Goal: Task Accomplishment & Management: Use online tool/utility

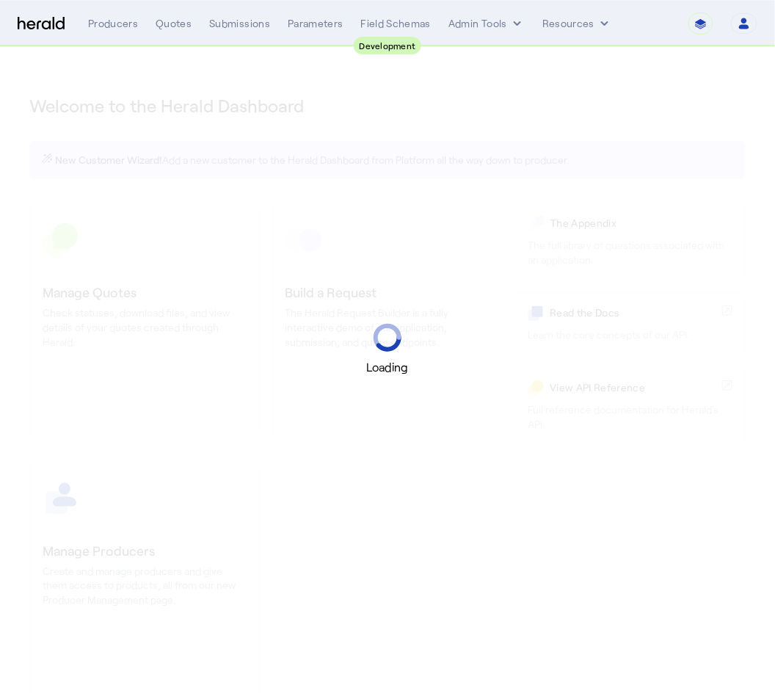
select select "pfm_2v8p_herald_api"
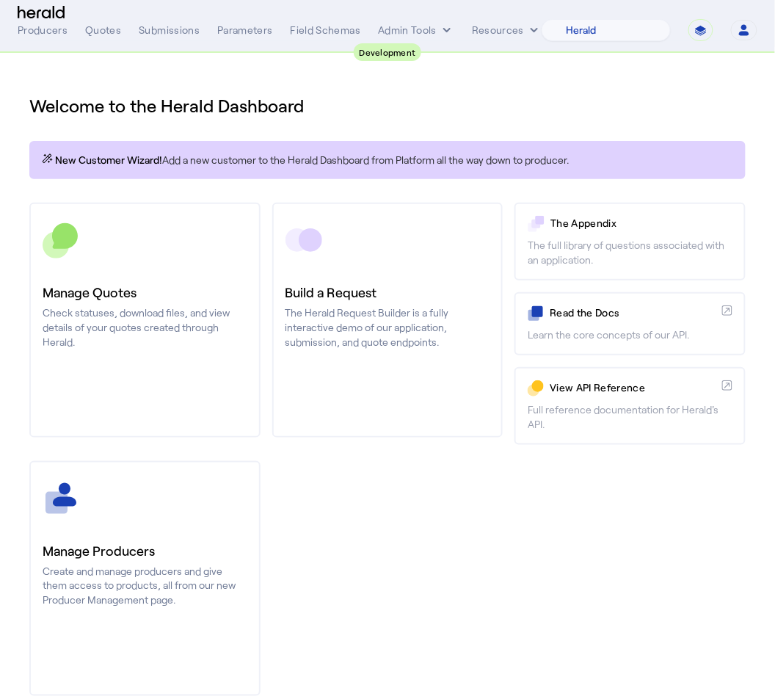
click at [100, 21] on div "**********" at bounding box center [388, 30] width 740 height 22
click at [100, 26] on div "Quotes" at bounding box center [103, 30] width 36 height 15
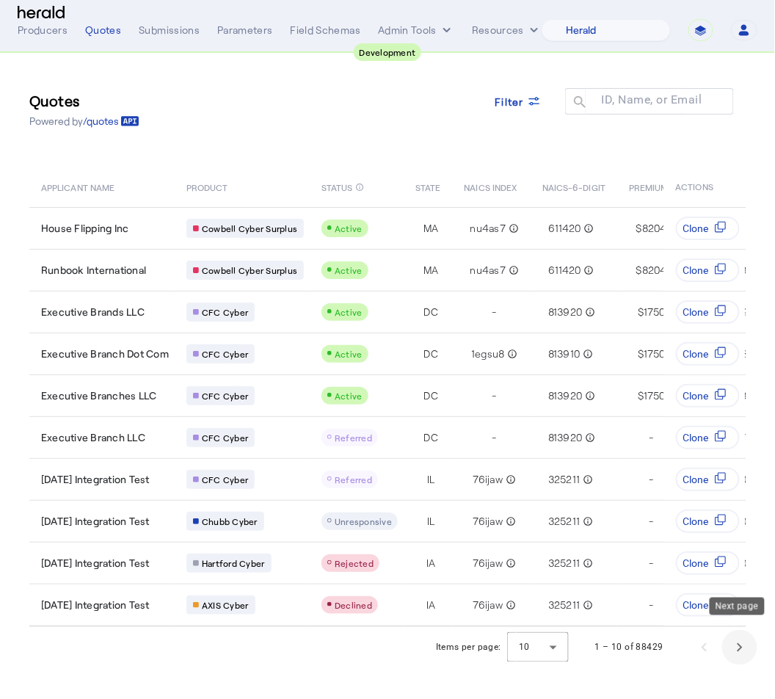
click at [745, 645] on span "Next page" at bounding box center [739, 647] width 35 height 35
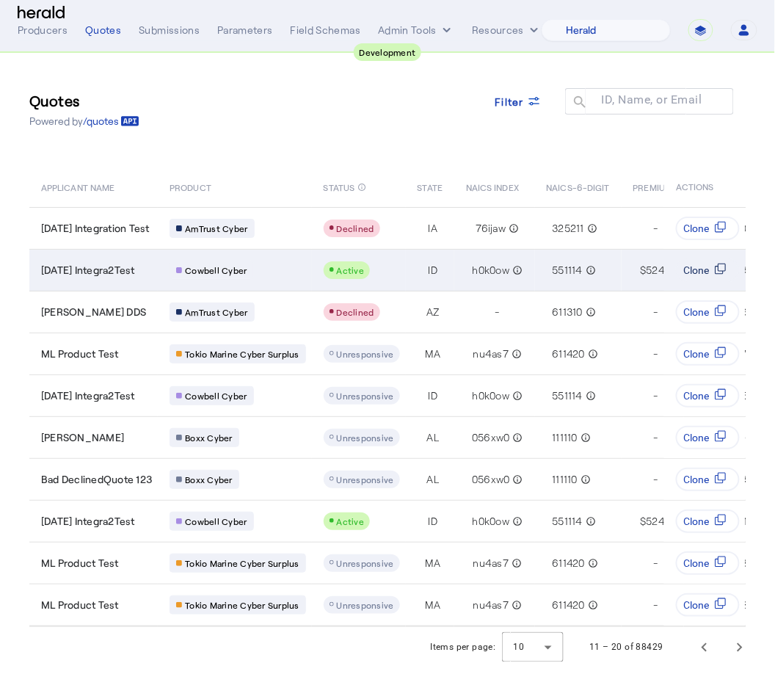
click at [722, 272] on icon "Table view of all quotes submitted by your platform" at bounding box center [721, 269] width 12 height 12
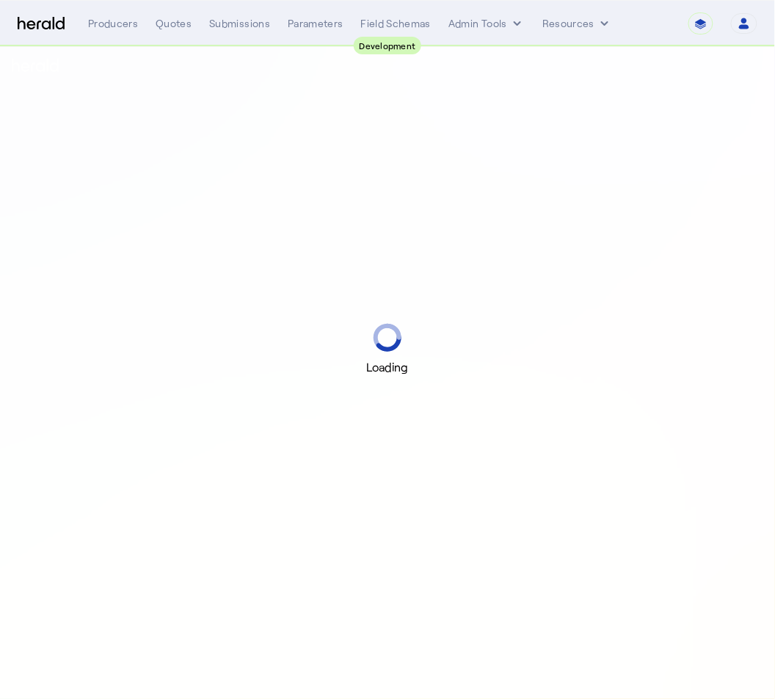
select select "pfm_2v8p_herald_api"
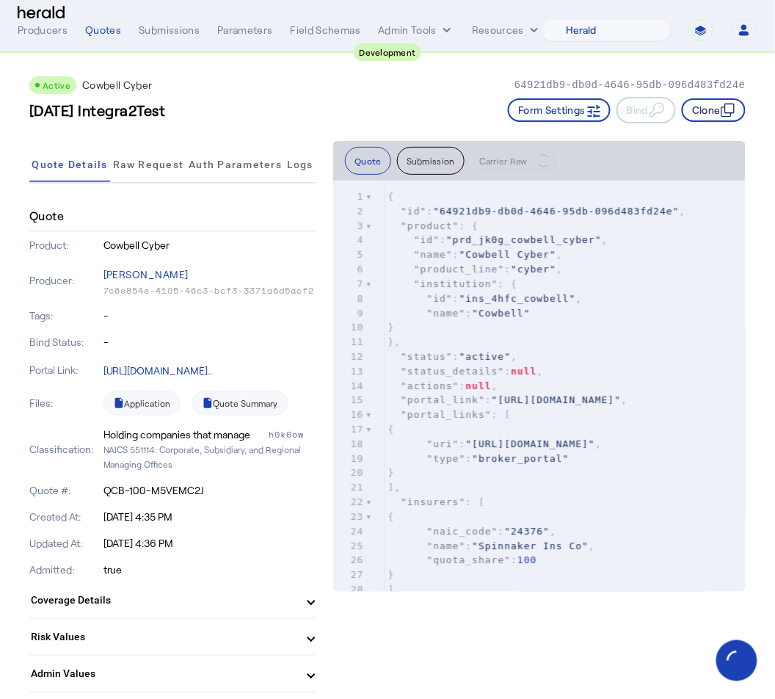
click at [700, 110] on button "Clone" at bounding box center [714, 109] width 64 height 23
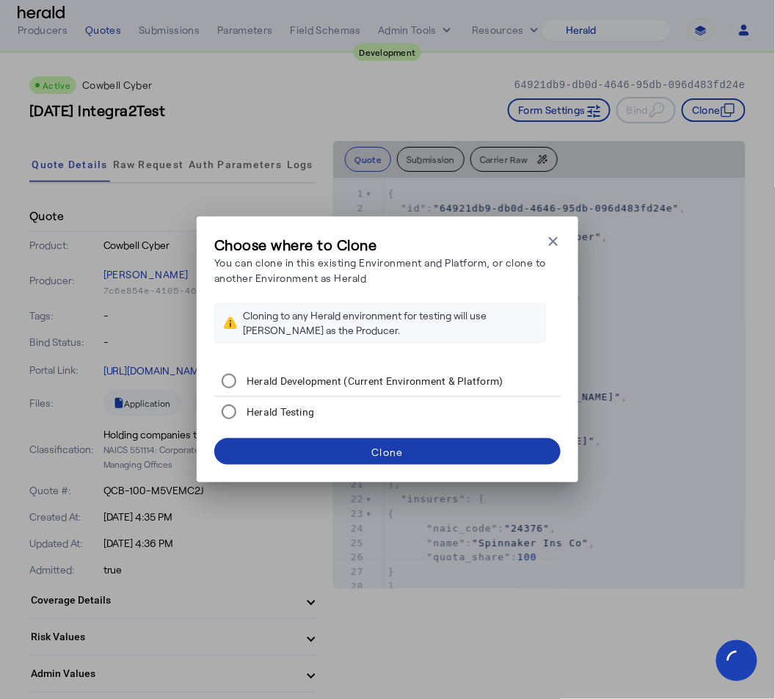
click at [435, 436] on span at bounding box center [387, 451] width 346 height 35
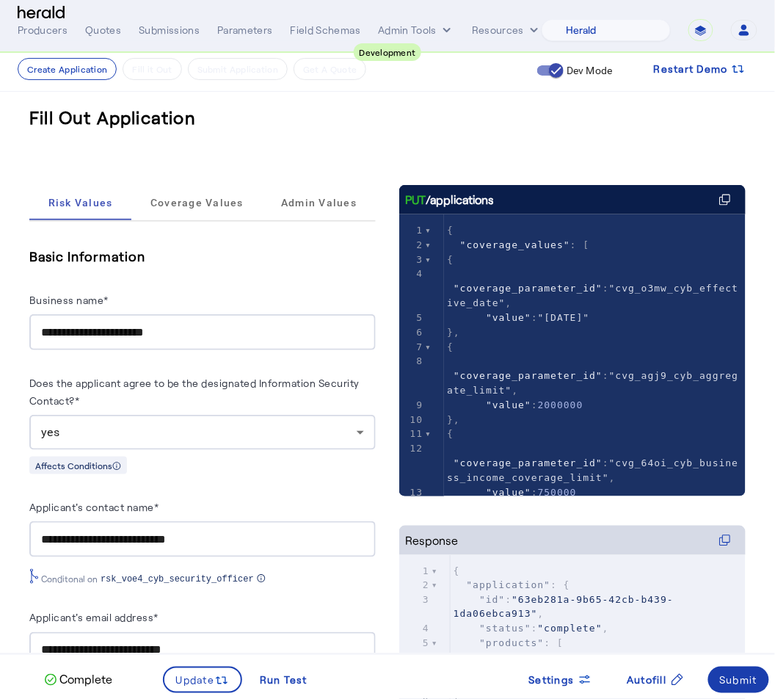
click at [763, 685] on span at bounding box center [739, 679] width 62 height 35
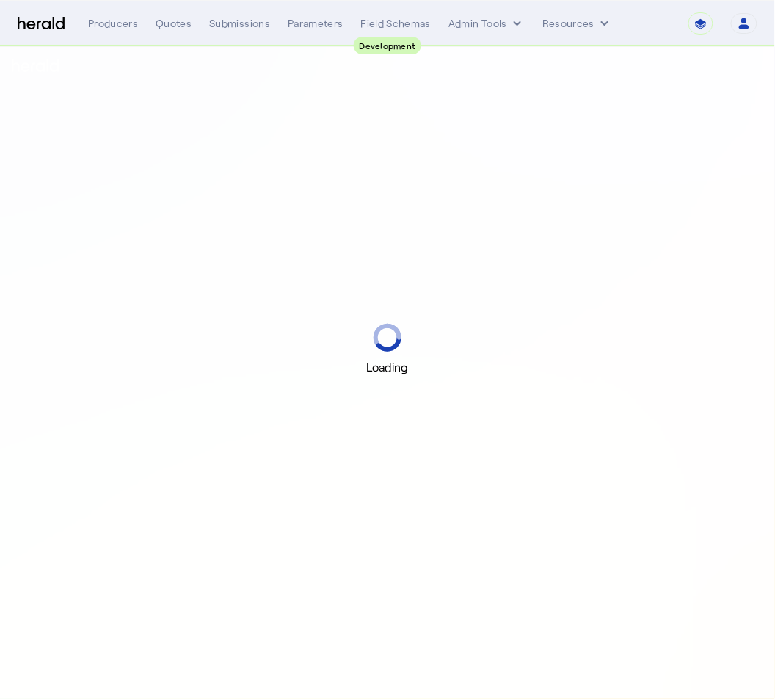
select select "pfm_2v8p_herald_api"
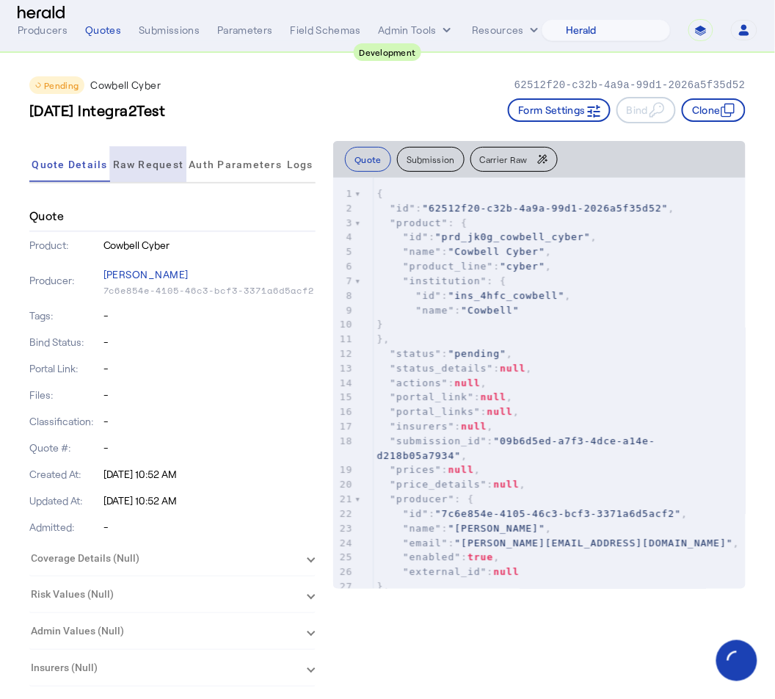
click at [139, 170] on span "Raw Request" at bounding box center [148, 164] width 71 height 10
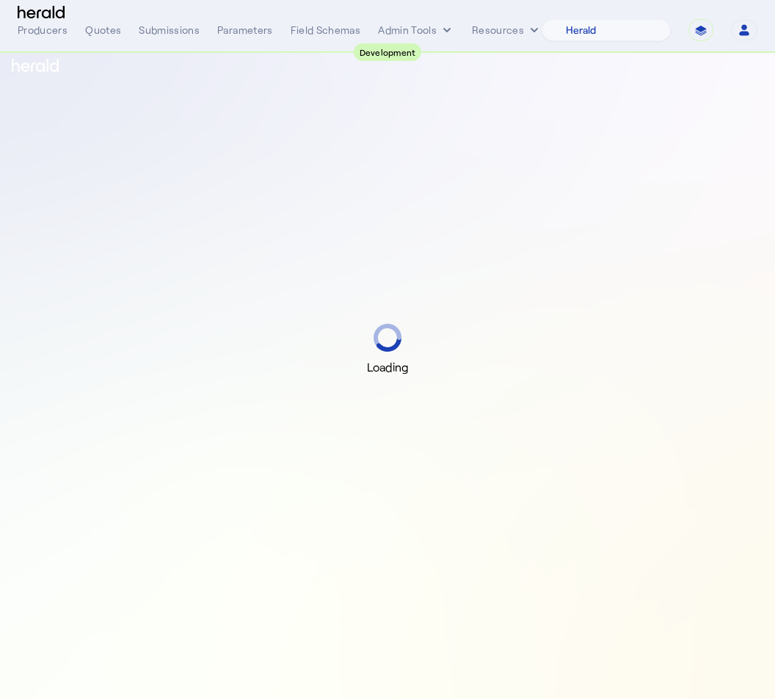
select select "pfm_2v8p_herald_api"
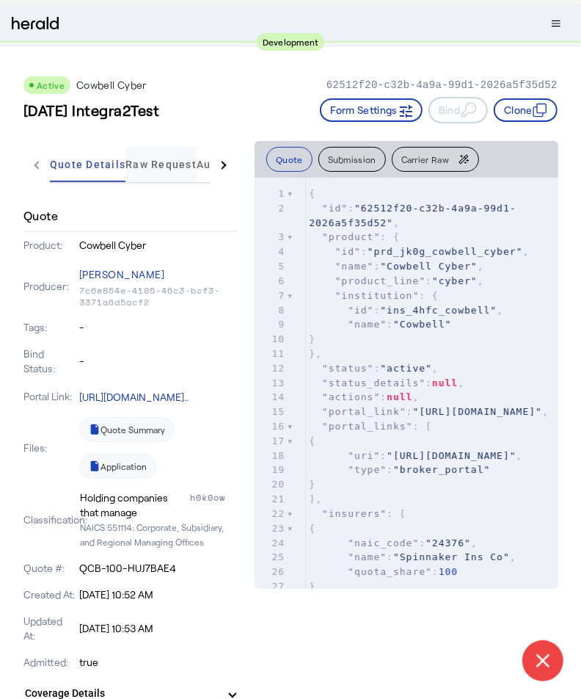
click at [170, 167] on span "Raw Request" at bounding box center [161, 164] width 71 height 10
